Goal: Information Seeking & Learning: Learn about a topic

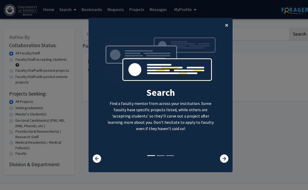
click at [228, 27] on span "×" at bounding box center [226, 25] width 3 height 8
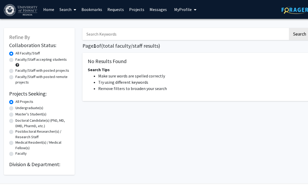
click at [26, 107] on label "Undergraduate(s)" at bounding box center [29, 107] width 28 height 5
click at [19, 107] on input "Undergraduate(s)" at bounding box center [16, 106] width 3 height 3
radio input "true"
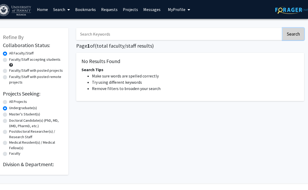
click at [290, 30] on button "Search" at bounding box center [292, 34] width 21 height 12
radio input "true"
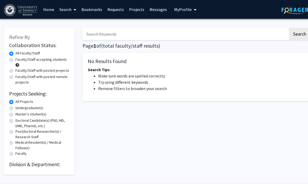
click at [51, 60] on label "Faculty/Staff accepting students" at bounding box center [40, 59] width 51 height 5
click at [19, 60] on input "Faculty/Staff accepting students" at bounding box center [16, 58] width 3 height 3
radio input "true"
click at [298, 36] on button "Search" at bounding box center [299, 34] width 21 height 12
radio input "true"
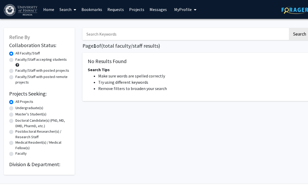
click at [21, 47] on h2 "Collaboration Status:" at bounding box center [39, 45] width 60 height 6
click at [21, 53] on label "All Faculty/Staff" at bounding box center [27, 53] width 24 height 5
click at [19, 53] on input "All Faculty/Staff" at bounding box center [16, 52] width 3 height 3
click at [13, 10] on img at bounding box center [21, 10] width 35 height 12
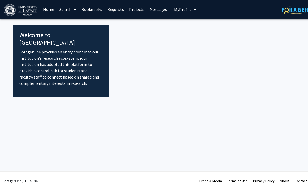
click at [47, 9] on link "Home" at bounding box center [49, 9] width 16 height 18
click at [114, 12] on link "Requests" at bounding box center [116, 9] width 22 height 18
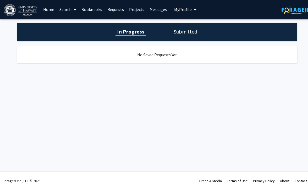
scroll to position [0, 6]
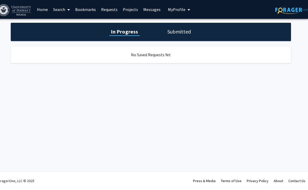
click at [284, 12] on img at bounding box center [291, 10] width 33 height 8
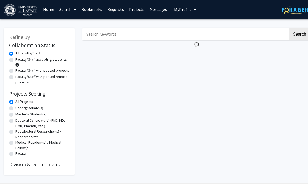
click at [185, 9] on span "My Profile" at bounding box center [183, 9] width 18 height 5
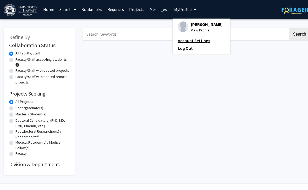
click at [192, 43] on link "Account Settings" at bounding box center [201, 40] width 47 height 6
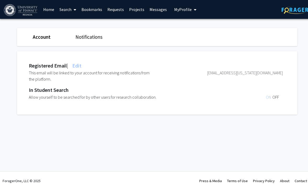
click at [71, 9] on link "Search" at bounding box center [68, 9] width 22 height 18
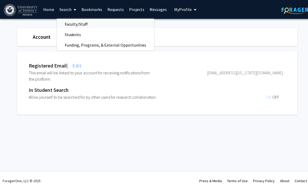
click at [75, 24] on span "Faculty/Staff" at bounding box center [76, 24] width 38 height 10
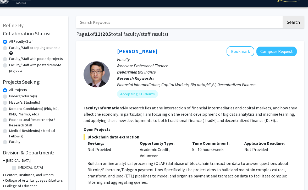
scroll to position [11, 6]
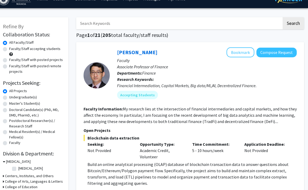
click at [36, 49] on label "Faculty/Staff accepting students" at bounding box center [34, 48] width 51 height 5
click at [13, 49] on input "Faculty/Staff accepting students" at bounding box center [10, 47] width 3 height 3
radio input "true"
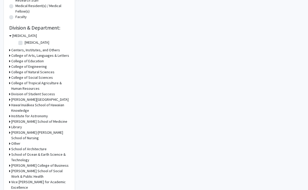
scroll to position [137, 0]
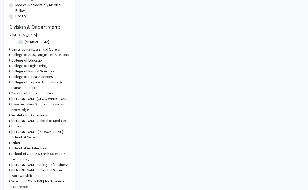
click at [27, 70] on h3 "College of Natural Sciences" at bounding box center [32, 71] width 43 height 5
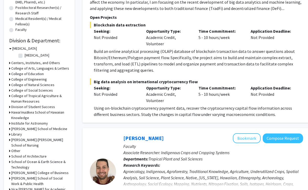
scroll to position [124, 0]
click at [21, 53] on fg-checkbox "[MEDICAL_DATA][GEOGRAPHIC_DATA][MEDICAL_DATA]" at bounding box center [43, 55] width 50 height 6
click at [25, 56] on label "[MEDICAL_DATA]" at bounding box center [37, 54] width 25 height 5
click at [25, 56] on input "[MEDICAL_DATA]" at bounding box center [26, 53] width 3 height 3
checkbox input "true"
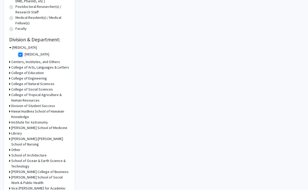
scroll to position [125, 0]
click at [36, 82] on h3 "College of Natural Sciences" at bounding box center [32, 83] width 43 height 5
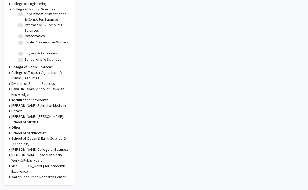
scroll to position [200, 0]
click at [24, 107] on h3 "[PERSON_NAME] School of Medicine" at bounding box center [39, 104] width 56 height 5
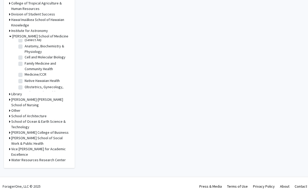
scroll to position [0, 0]
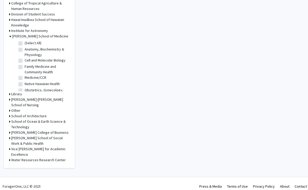
click at [25, 44] on label "(Select All)" at bounding box center [33, 42] width 17 height 5
click at [25, 44] on input "(Select All)" at bounding box center [26, 41] width 3 height 3
checkbox input "true"
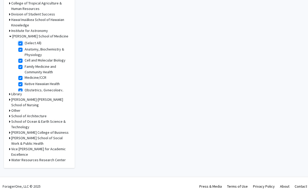
checkbox input "true"
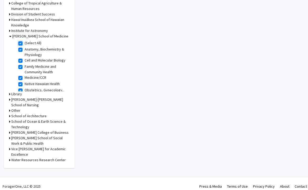
checkbox input "true"
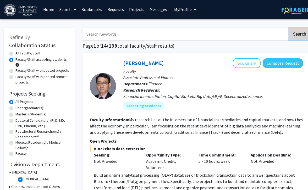
click at [295, 32] on button "Search" at bounding box center [299, 34] width 21 height 12
radio input "true"
checkbox input "false"
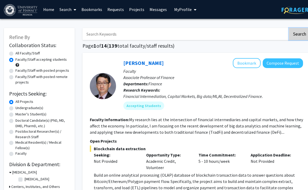
checkbox input "false"
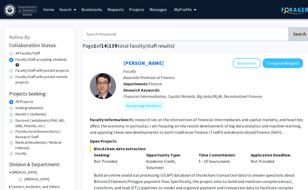
checkbox input "false"
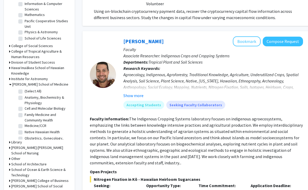
scroll to position [224, 0]
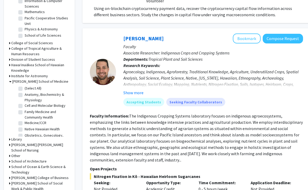
click at [25, 88] on label "(Select All)" at bounding box center [33, 88] width 17 height 5
click at [25, 88] on input "(Select All)" at bounding box center [26, 87] width 3 height 3
checkbox input "true"
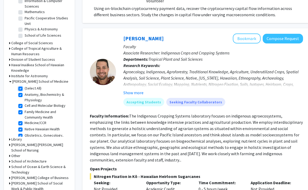
checkbox input "true"
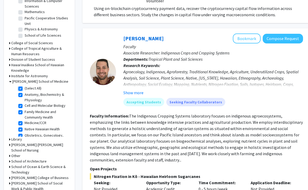
checkbox input "true"
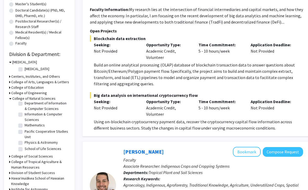
scroll to position [108, 0]
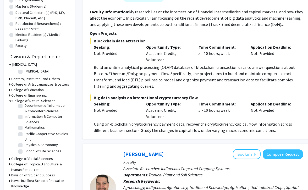
click at [25, 71] on label "[MEDICAL_DATA]" at bounding box center [37, 71] width 25 height 5
click at [25, 71] on input "[MEDICAL_DATA]" at bounding box center [26, 70] width 3 height 3
checkbox input "true"
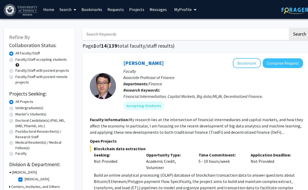
click at [15, 58] on label "Faculty/Staff accepting students" at bounding box center [40, 59] width 51 height 5
click at [15, 58] on input "Faculty/Staff accepting students" at bounding box center [16, 58] width 3 height 3
radio input "true"
click at [297, 35] on button "Search" at bounding box center [299, 34] width 21 height 12
radio input "true"
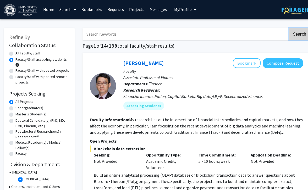
checkbox input "false"
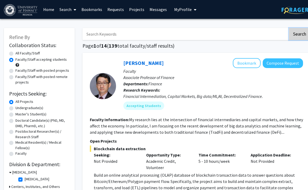
checkbox input "false"
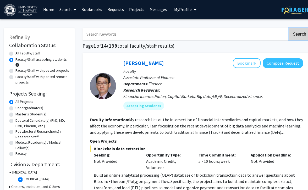
checkbox input "false"
click at [15, 62] on label "Faculty/Staff accepting students" at bounding box center [40, 59] width 51 height 5
click at [15, 60] on input "Faculty/Staff accepting students" at bounding box center [16, 58] width 3 height 3
radio input "true"
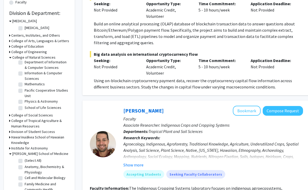
scroll to position [223, 0]
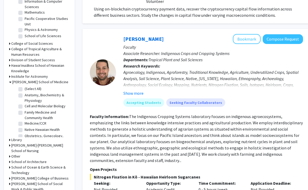
click at [25, 89] on label "(Select All)" at bounding box center [33, 88] width 17 height 5
click at [25, 89] on input "(Select All)" at bounding box center [26, 87] width 3 height 3
checkbox input "true"
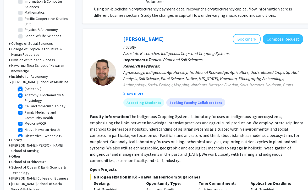
checkbox input "true"
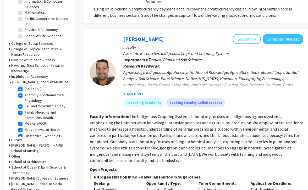
checkbox input "true"
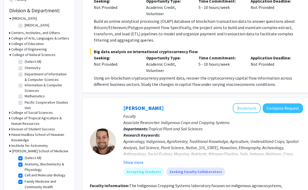
click at [22, 66] on fg-checkbox "Chemistry Chemistry" at bounding box center [43, 68] width 50 height 6
click at [25, 24] on label "[MEDICAL_DATA]" at bounding box center [37, 25] width 25 height 5
click at [25, 24] on input "[MEDICAL_DATA]" at bounding box center [26, 24] width 3 height 3
checkbox input "true"
